Goal: Information Seeking & Learning: Learn about a topic

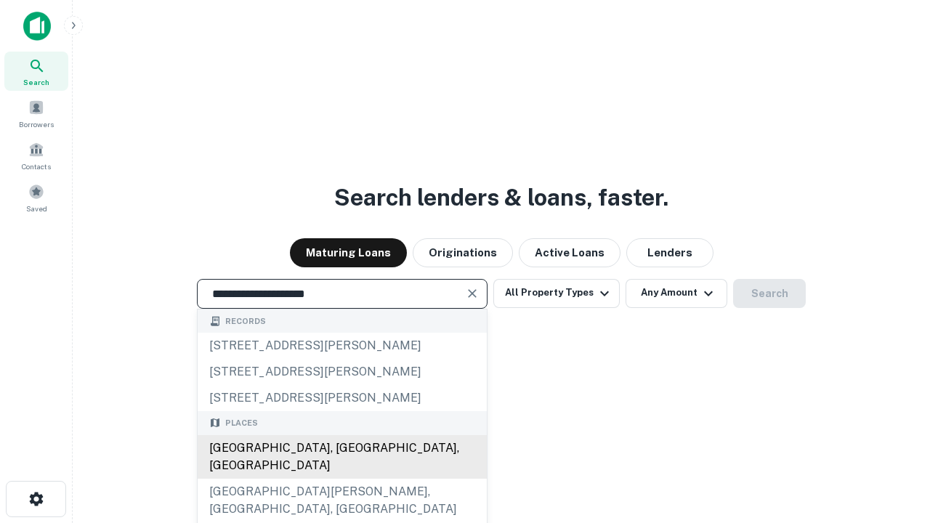
click at [341, 479] on div "[GEOGRAPHIC_DATA], [GEOGRAPHIC_DATA], [GEOGRAPHIC_DATA]" at bounding box center [342, 457] width 289 height 44
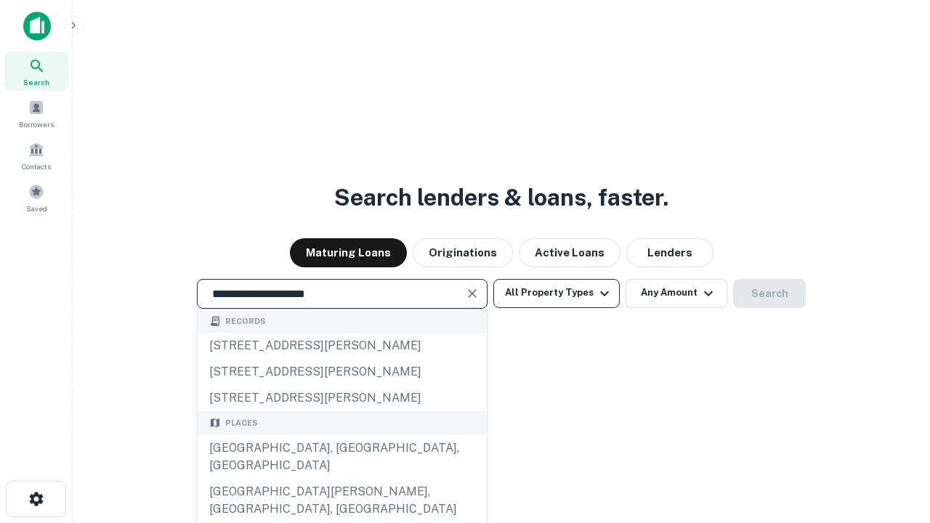
click at [556, 293] on button "All Property Types" at bounding box center [556, 293] width 126 height 29
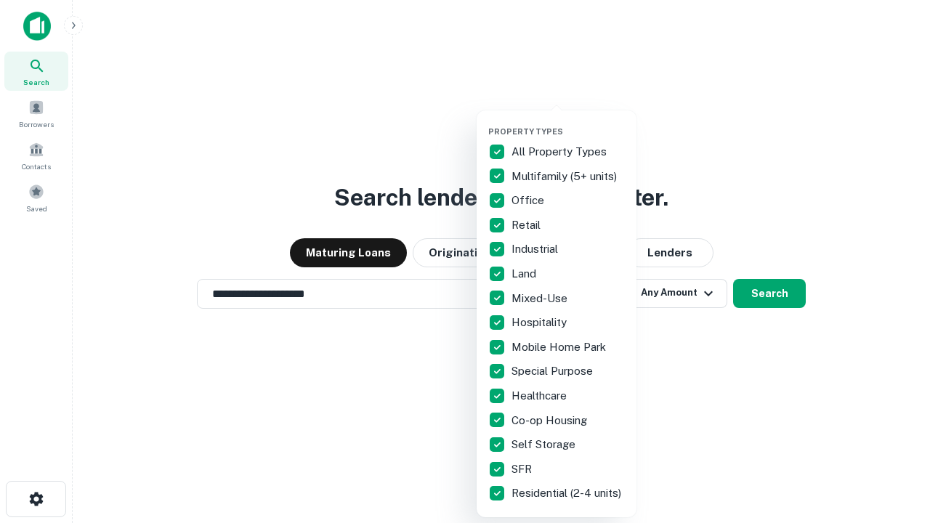
type input "**********"
click at [568, 122] on button "button" at bounding box center [568, 122] width 160 height 1
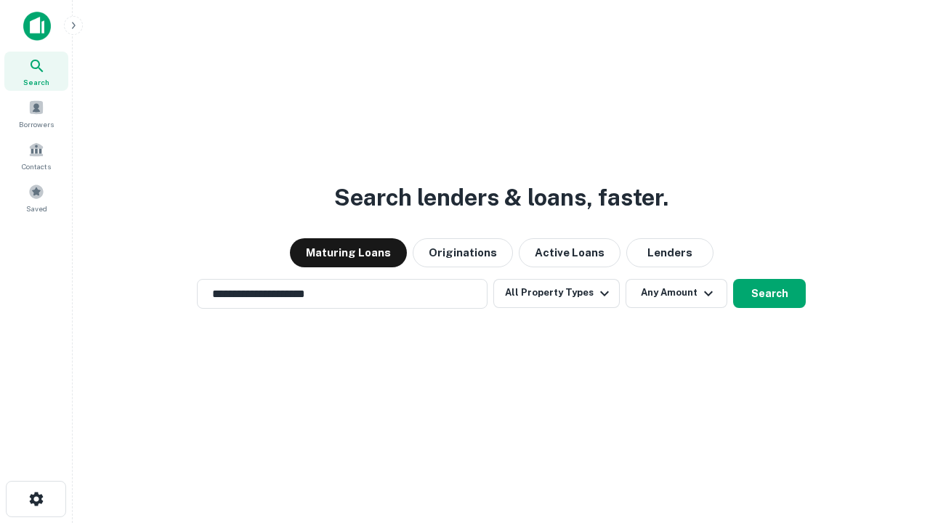
scroll to position [23, 0]
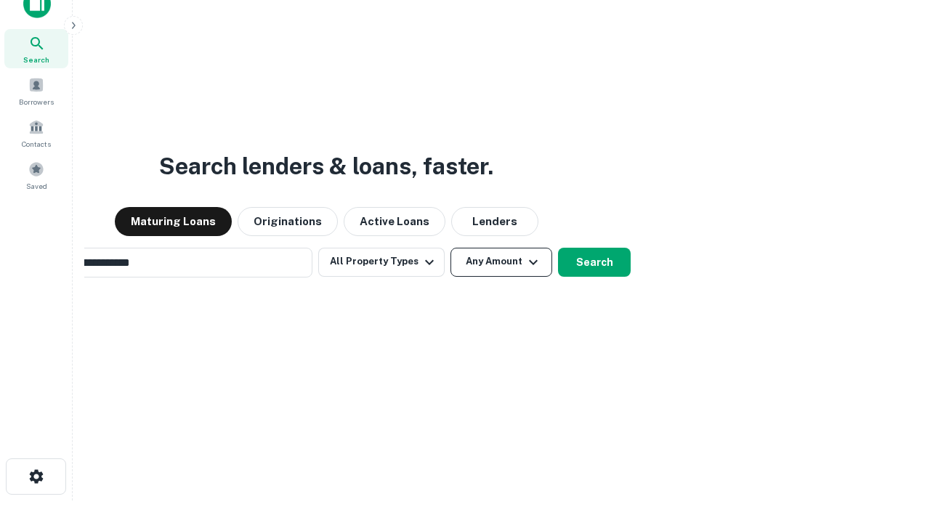
click at [450, 248] on button "Any Amount" at bounding box center [501, 262] width 102 height 29
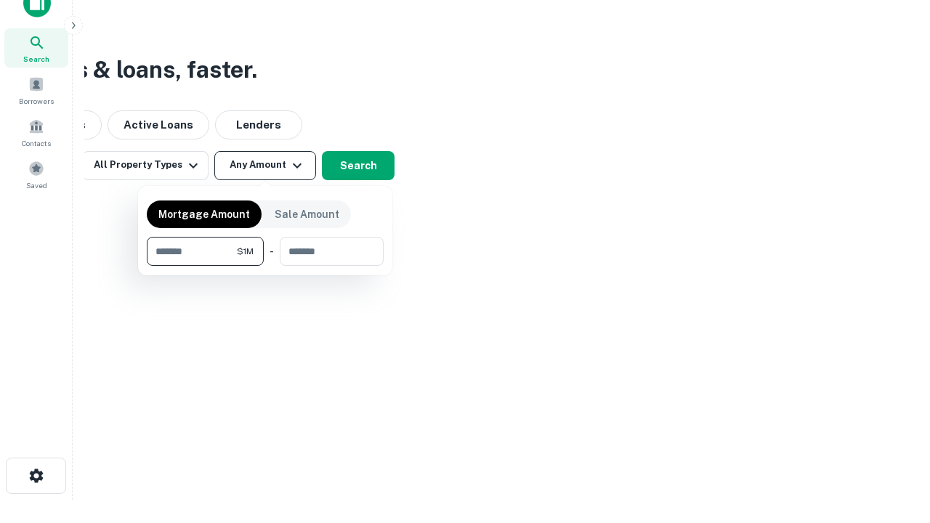
type input "*******"
click at [265, 266] on button "button" at bounding box center [265, 266] width 237 height 1
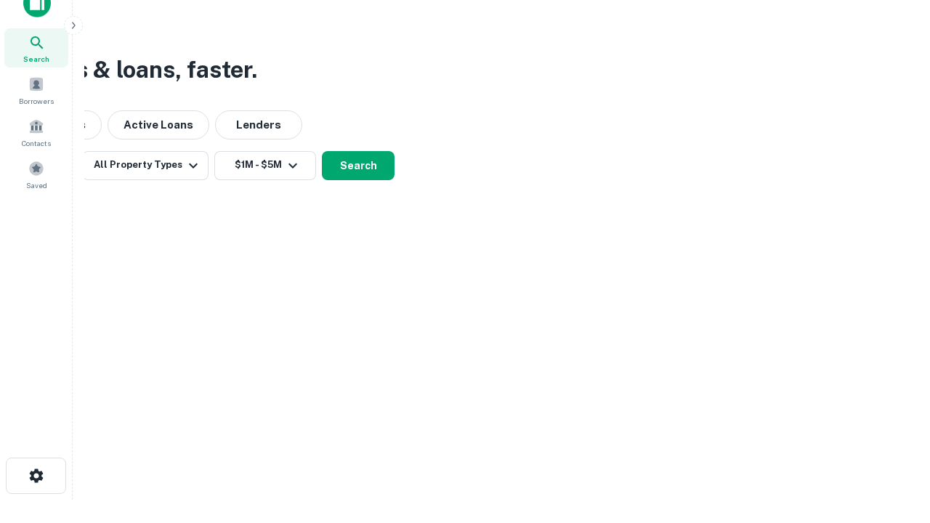
scroll to position [23, 0]
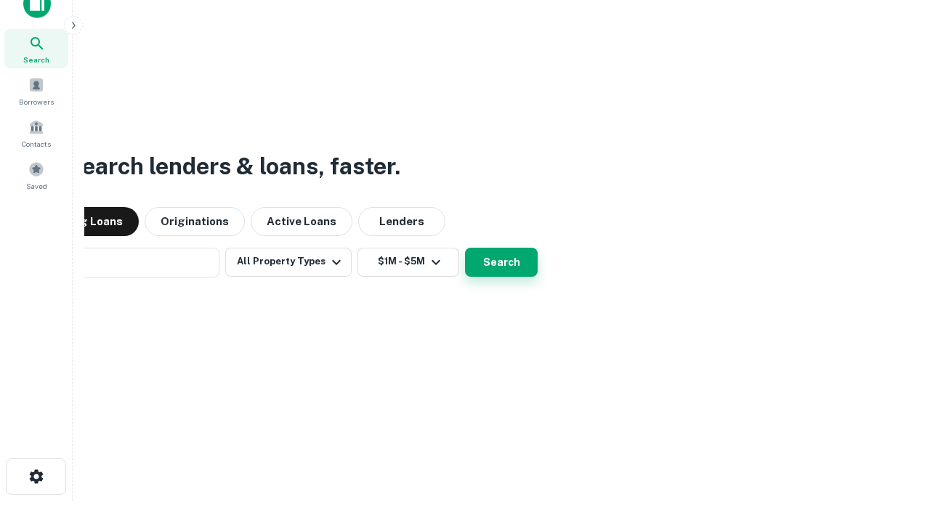
click at [465, 248] on button "Search" at bounding box center [501, 262] width 73 height 29
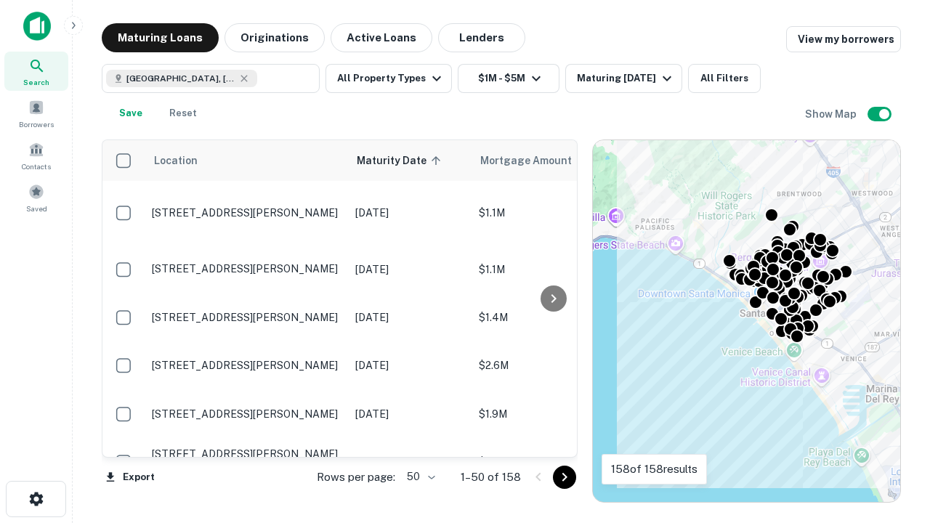
click at [418, 477] on body "Search Borrowers Contacts Saved Maturing Loans Originations Active Loans Lender…" at bounding box center [465, 261] width 930 height 523
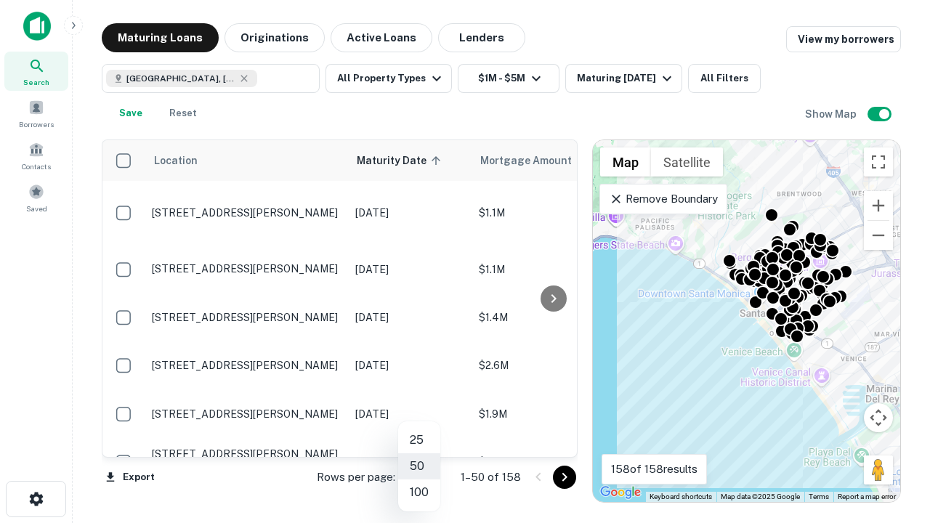
click at [419, 440] on li "25" at bounding box center [419, 440] width 42 height 26
